Goal: Entertainment & Leisure: Consume media (video, audio)

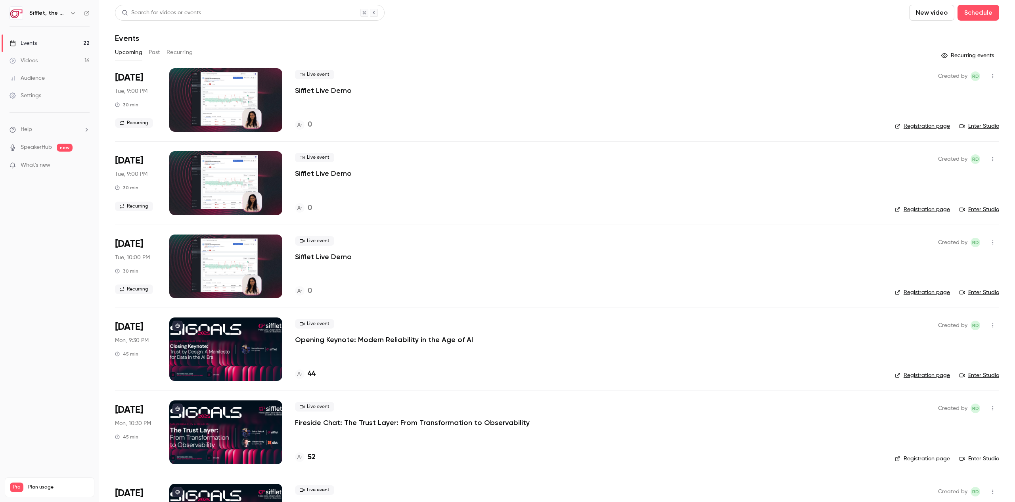
click at [33, 79] on div "Audience" at bounding box center [27, 78] width 35 height 8
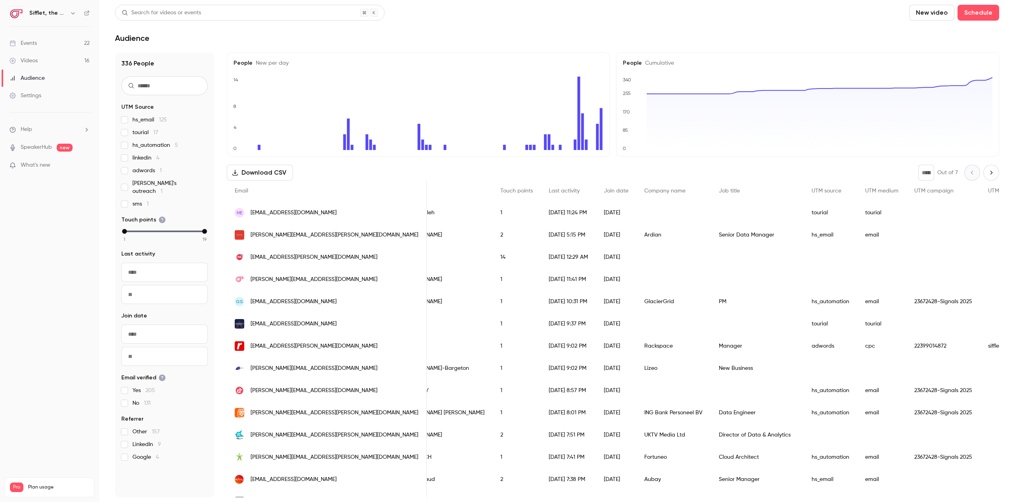
click at [132, 157] on label "linkedin 4" at bounding box center [164, 158] width 86 height 8
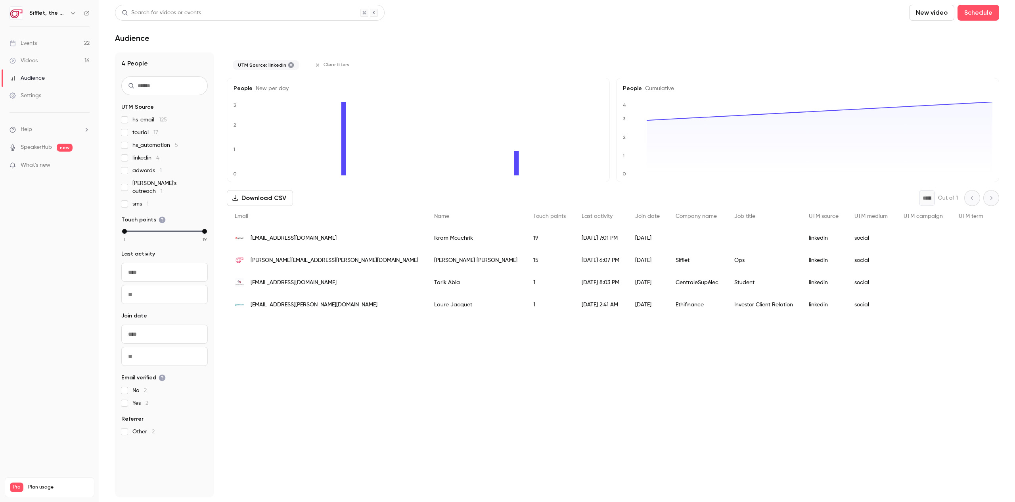
click at [33, 78] on div "Audience" at bounding box center [27, 78] width 35 height 8
click at [36, 42] on div "Events" at bounding box center [23, 43] width 27 height 8
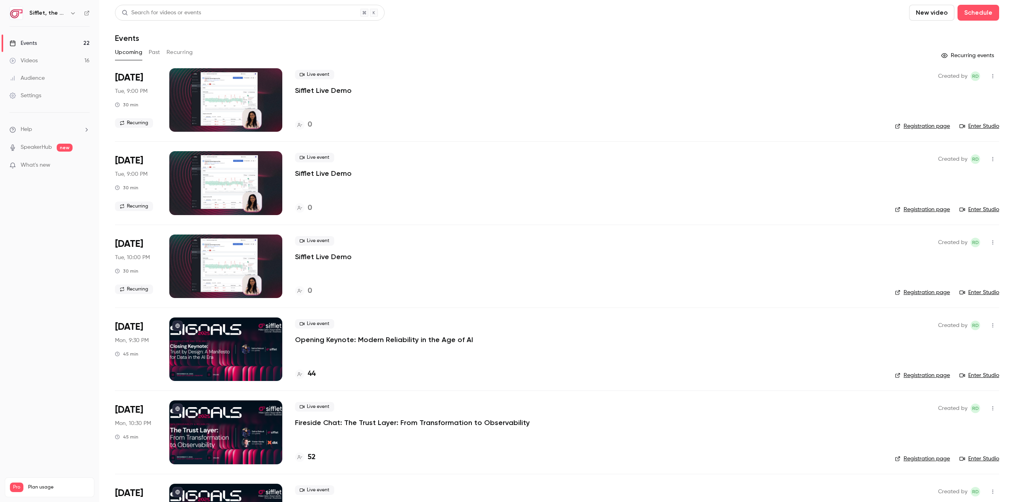
click at [151, 46] on button "Past" at bounding box center [154, 52] width 11 height 13
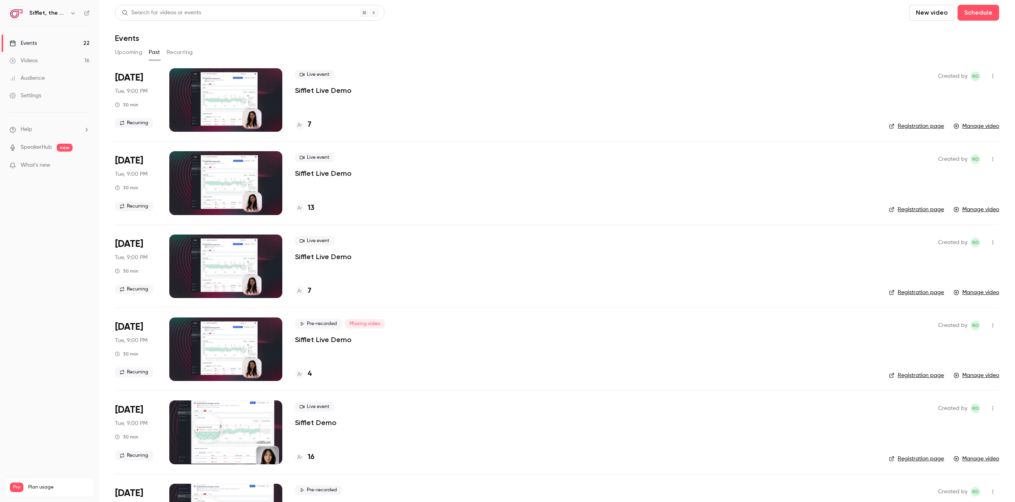
click at [323, 90] on p "Sifflet Live Demo" at bounding box center [323, 91] width 57 height 10
